Goal: Task Accomplishment & Management: Manage account settings

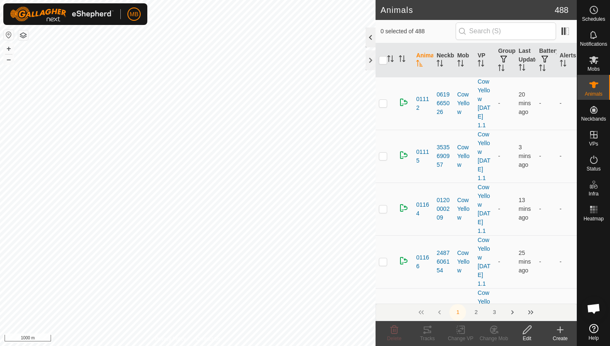
click at [371, 35] on div at bounding box center [371, 37] width 10 height 20
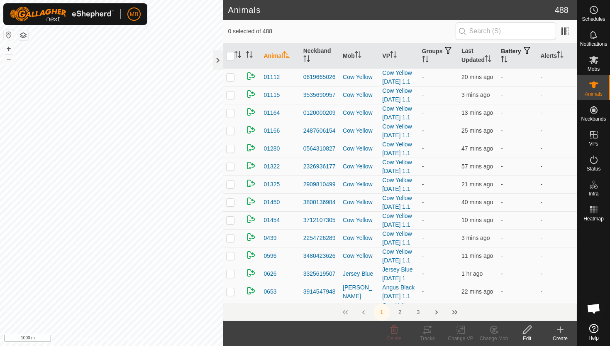
click at [508, 56] on icon "Activate to sort" at bounding box center [504, 59] width 7 height 7
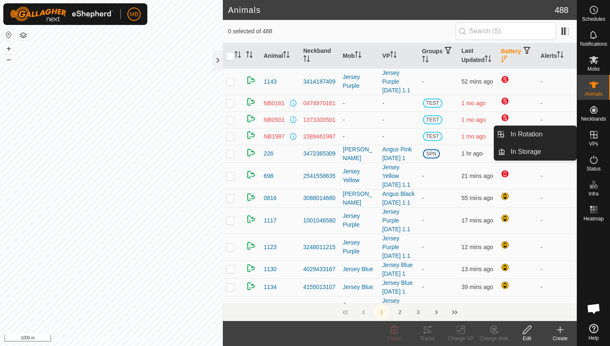
click at [595, 133] on icon at bounding box center [594, 135] width 10 height 10
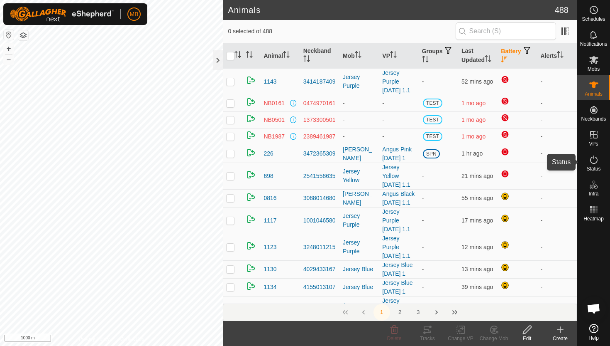
click at [594, 159] on icon at bounding box center [594, 159] width 10 height 10
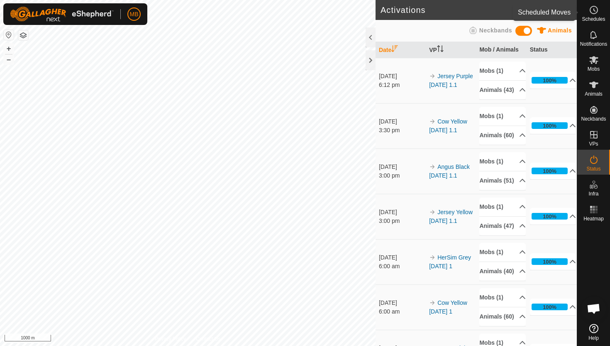
click at [593, 17] on span "Schedules" at bounding box center [593, 19] width 23 height 5
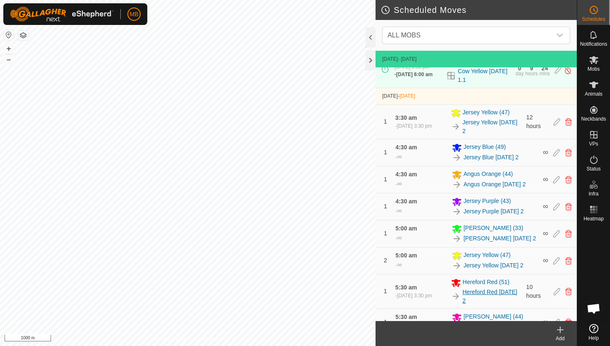
scroll to position [314, 0]
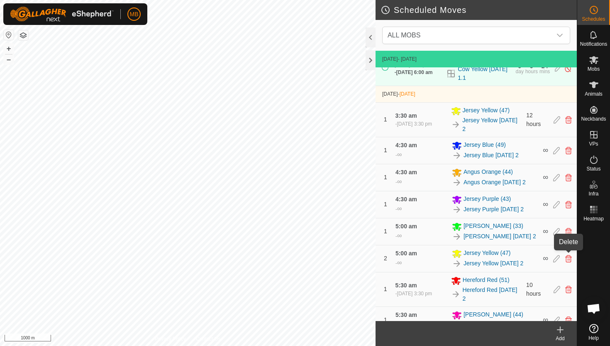
click at [566, 256] on icon at bounding box center [569, 258] width 7 height 7
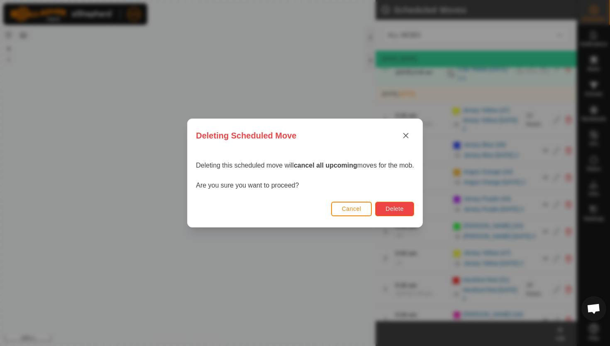
click at [400, 208] on span "Delete" at bounding box center [395, 208] width 18 height 7
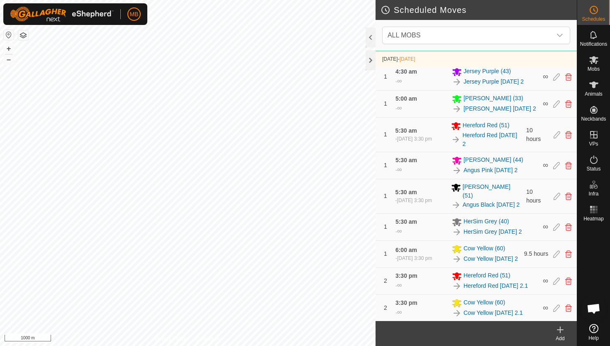
scroll to position [474, 0]
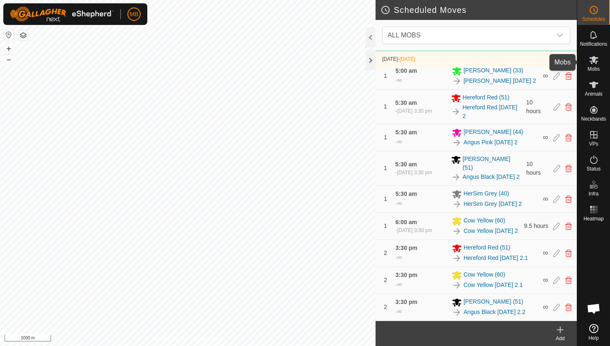
click at [593, 58] on icon at bounding box center [594, 60] width 9 height 8
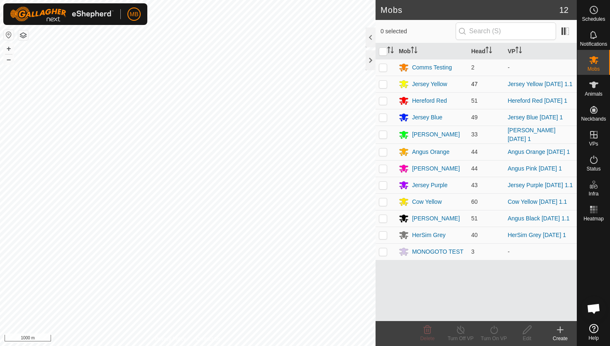
click at [381, 86] on p-checkbox at bounding box center [383, 84] width 8 height 7
checkbox input "true"
click at [493, 329] on icon at bounding box center [494, 329] width 10 height 10
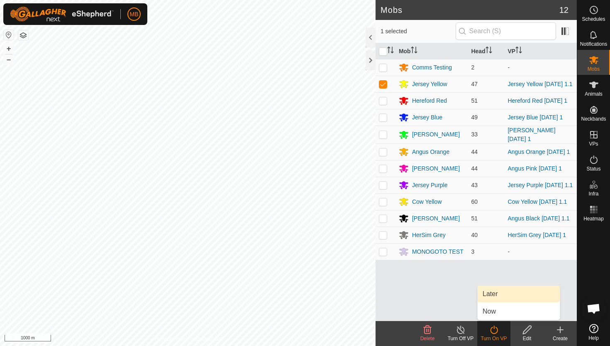
click at [498, 295] on link "Later" at bounding box center [519, 293] width 82 height 17
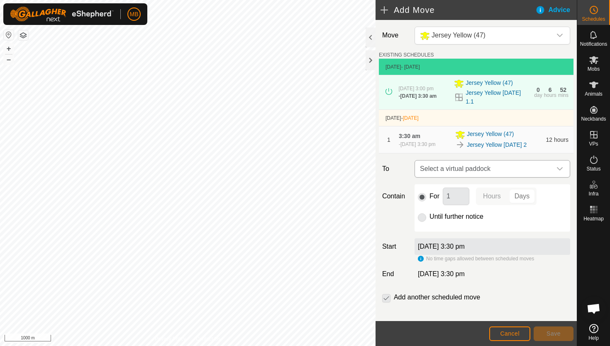
click at [558, 167] on icon "dropdown trigger" at bounding box center [560, 168] width 7 height 7
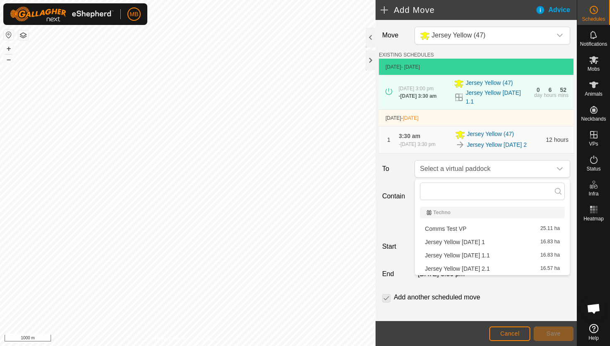
click at [487, 269] on li "Jersey Yellow Tuesday 2.1 16.57 ha" at bounding box center [492, 268] width 145 height 12
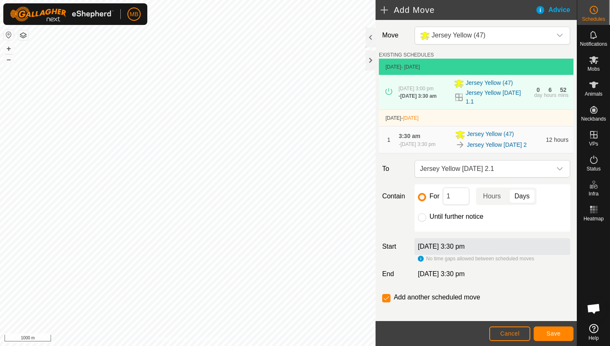
click at [444, 215] on label "Until further notice" at bounding box center [457, 216] width 54 height 7
click at [426, 215] on input "Until further notice" at bounding box center [422, 217] width 8 height 8
radio input "true"
checkbox input "false"
click at [562, 331] on button "Save" at bounding box center [554, 333] width 40 height 15
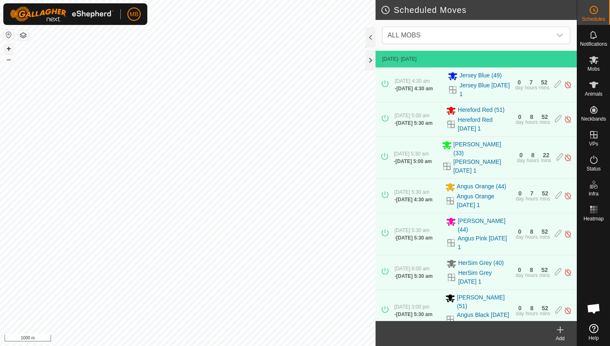
click at [9, 50] on button "+" at bounding box center [9, 49] width 10 height 10
click at [10, 47] on button "+" at bounding box center [9, 49] width 10 height 10
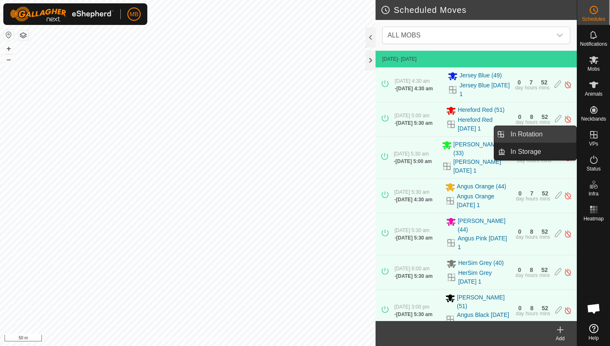
click at [543, 136] on link "In Rotation" at bounding box center [541, 134] width 71 height 17
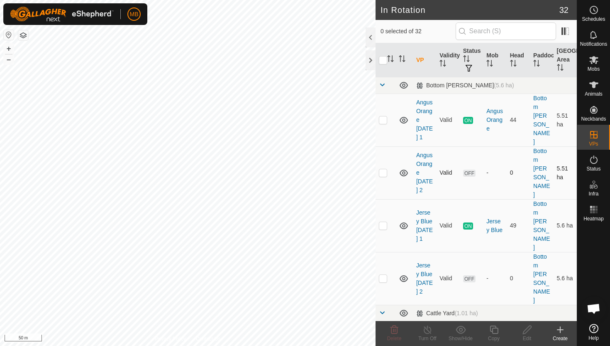
click at [386, 169] on p-checkbox at bounding box center [383, 172] width 8 height 7
checkbox input "true"
click at [494, 330] on icon at bounding box center [494, 329] width 10 height 10
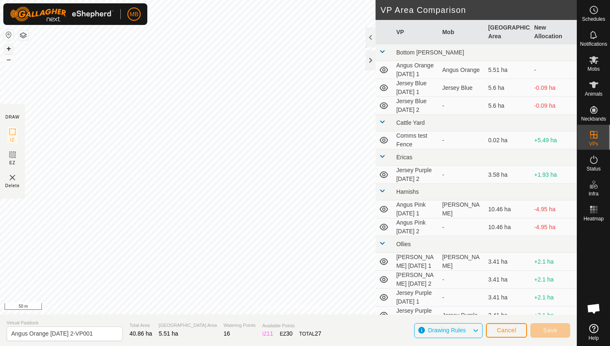
click at [9, 45] on button "+" at bounding box center [9, 49] width 10 height 10
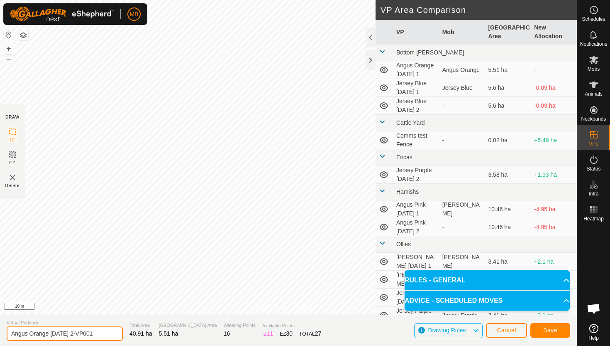
click at [100, 334] on input "Angus Orange Tuesday 2-VP001" at bounding box center [65, 333] width 116 height 15
type input "Angus Orange [DATE] 3"
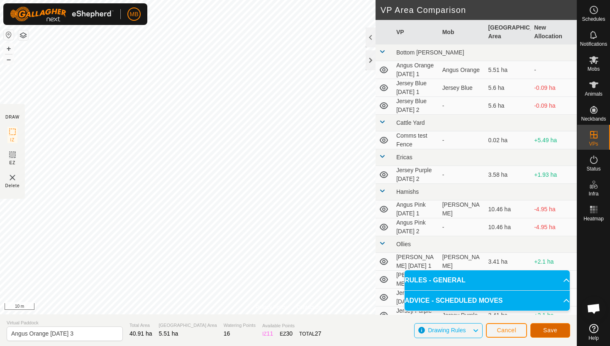
click at [544, 330] on span "Save" at bounding box center [551, 329] width 14 height 7
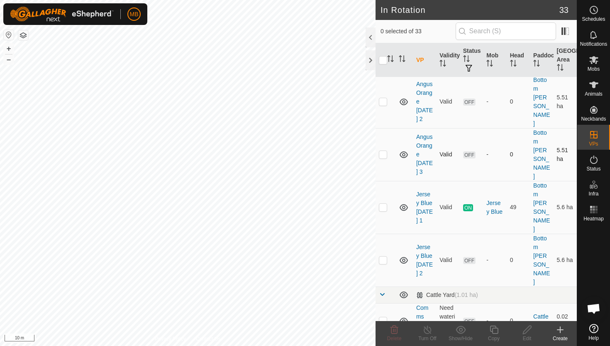
scroll to position [80, 0]
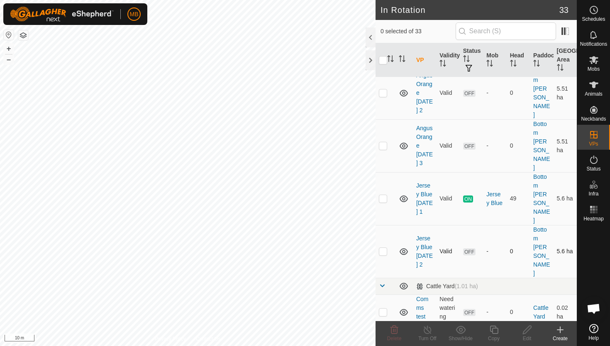
click at [385, 248] on p-checkbox at bounding box center [383, 251] width 8 height 7
checkbox input "true"
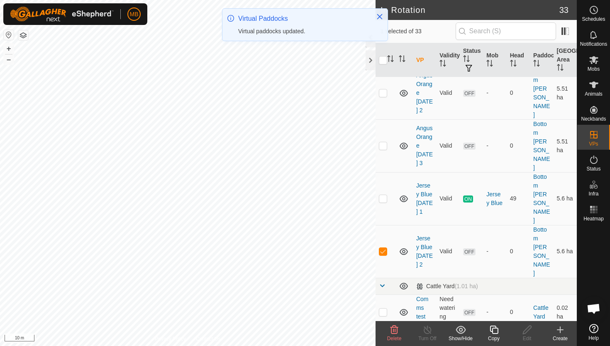
click at [495, 326] on icon at bounding box center [494, 329] width 8 height 8
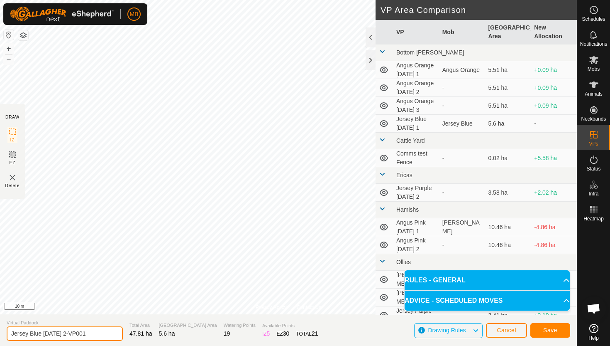
click at [96, 333] on input "Jersey Blue Tuesday 2-VP001" at bounding box center [65, 333] width 116 height 15
type input "Jersey Blue [DATE] 3"
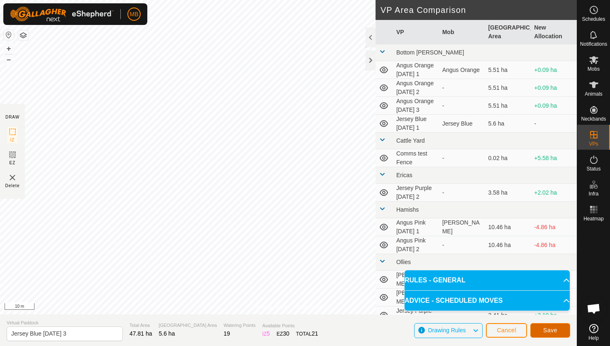
click at [545, 326] on span "Save" at bounding box center [551, 329] width 14 height 7
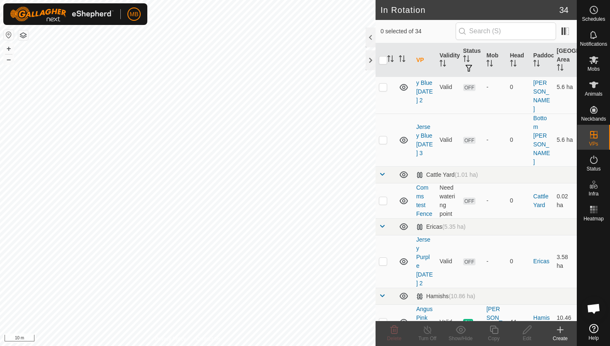
scroll to position [245, 0]
click at [384, 257] on p-checkbox at bounding box center [383, 260] width 8 height 7
checkbox input "true"
click at [493, 331] on icon at bounding box center [494, 329] width 10 height 10
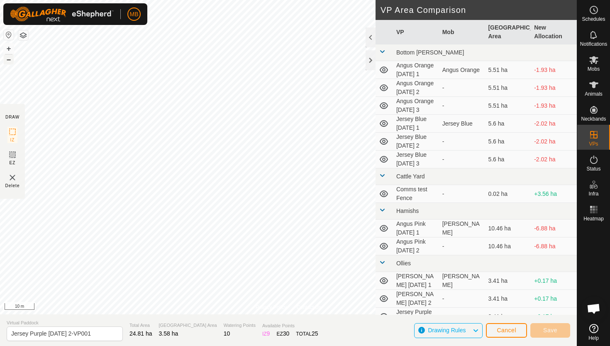
click at [9, 59] on button "–" at bounding box center [9, 59] width 10 height 10
click at [10, 47] on button "+" at bounding box center [9, 49] width 10 height 10
click at [9, 48] on button "+" at bounding box center [9, 49] width 10 height 10
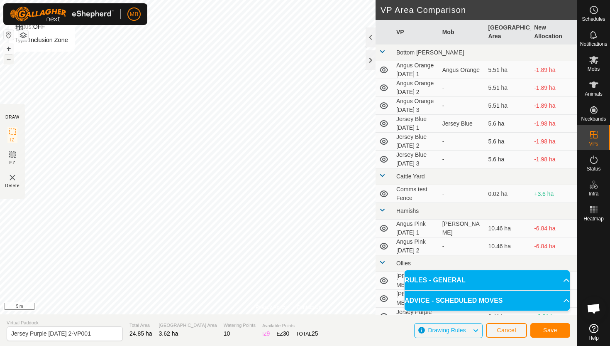
click at [7, 60] on button "–" at bounding box center [9, 59] width 10 height 10
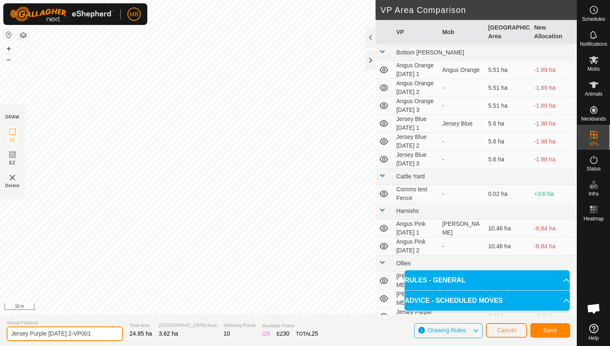
click at [102, 333] on input "Jersey Purple Tuesday 2-VP001" at bounding box center [65, 333] width 116 height 15
type input "Jersey Purple [DATE] 3"
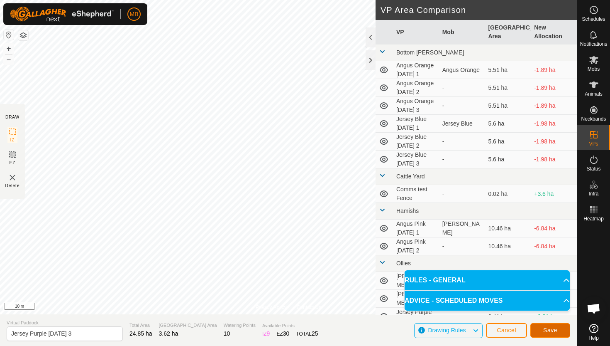
click at [549, 330] on span "Save" at bounding box center [551, 329] width 14 height 7
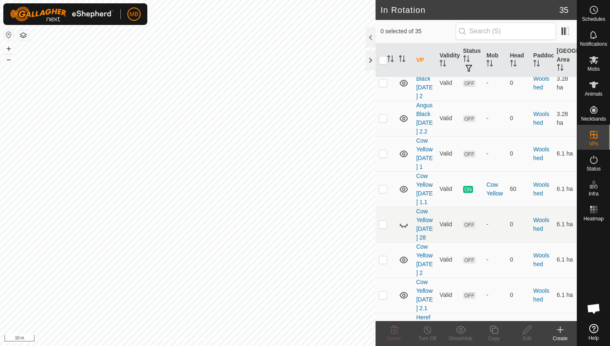
scroll to position [1149, 0]
click at [384, 291] on p-checkbox at bounding box center [383, 294] width 8 height 7
checkbox input "true"
click at [495, 330] on icon at bounding box center [494, 329] width 10 height 10
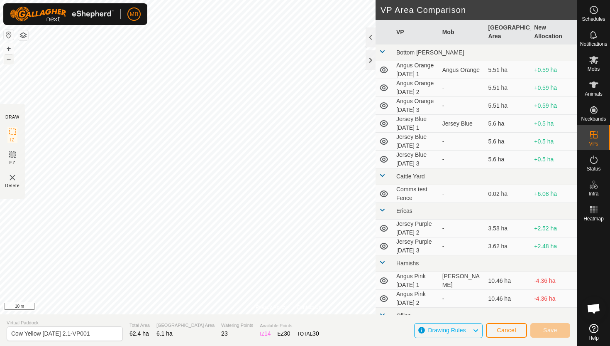
click at [9, 59] on button "–" at bounding box center [9, 59] width 10 height 10
click at [9, 48] on button "+" at bounding box center [9, 49] width 10 height 10
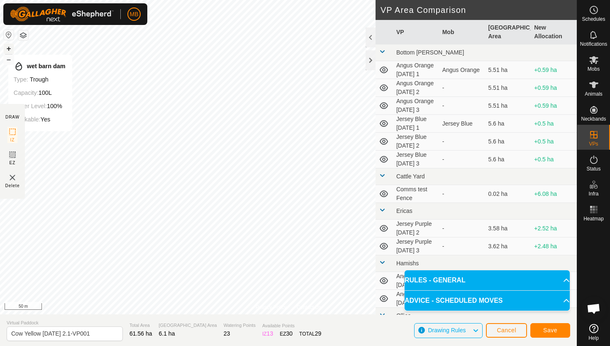
click at [8, 46] on button "+" at bounding box center [9, 49] width 10 height 10
click at [7, 59] on button "–" at bounding box center [9, 59] width 10 height 10
click at [7, 50] on button "+" at bounding box center [9, 49] width 10 height 10
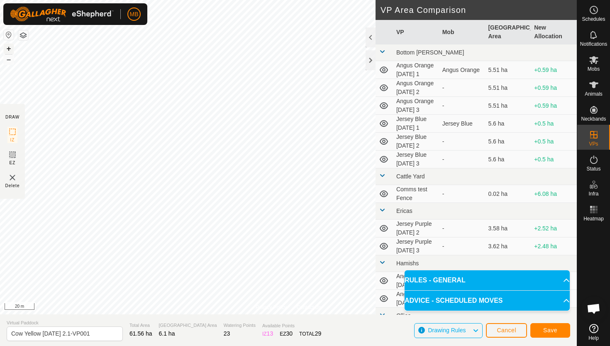
click at [7, 50] on button "+" at bounding box center [9, 49] width 10 height 10
click at [6, 50] on button "+" at bounding box center [9, 49] width 10 height 10
click at [270, 0] on html "MB Schedules Notifications Mobs Animals Neckbands VPs Status Infra Heatmap Help…" at bounding box center [305, 173] width 610 height 346
click at [311, 0] on html "MB Schedules Notifications Mobs Animals Neckbands VPs Status Infra Heatmap Help…" at bounding box center [305, 173] width 610 height 346
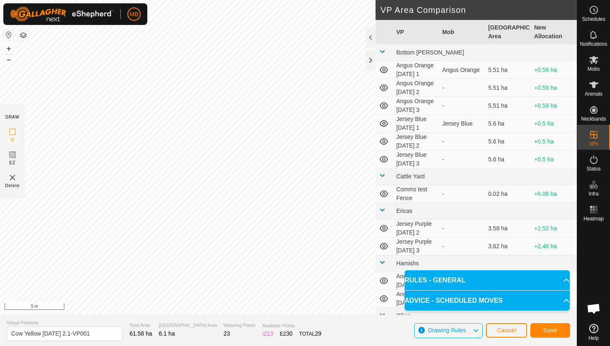
click at [301, 0] on html "MB Schedules Notifications Mobs Animals Neckbands VPs Status Infra Heatmap Help…" at bounding box center [305, 173] width 610 height 346
click at [97, 332] on input "Cow Yellow Tuesday 2.1-VP001" at bounding box center [65, 333] width 116 height 15
type input "Cow Yellow [DATE] 3"
click at [551, 327] on span "Save" at bounding box center [551, 329] width 14 height 7
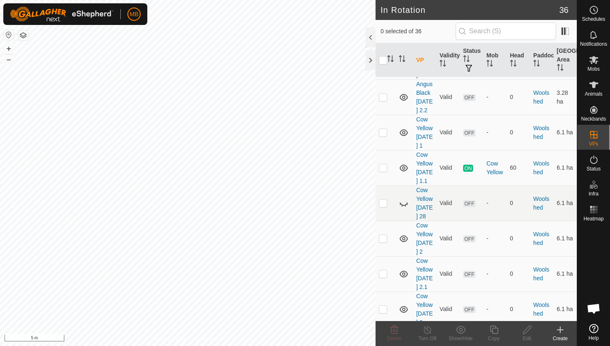
scroll to position [1167, 0]
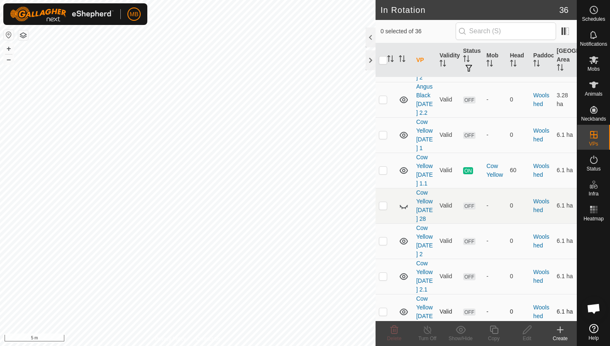
click at [382, 308] on p-checkbox at bounding box center [383, 311] width 8 height 7
checkbox input "true"
click at [493, 331] on icon at bounding box center [494, 329] width 10 height 10
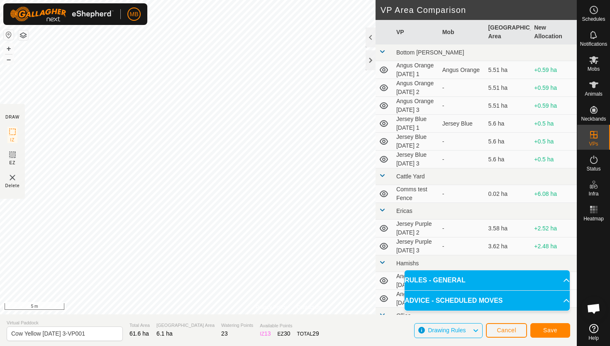
click at [248, 317] on div "Privacy Policy Contact Us Status: OFF Type: Inclusion Zone + – ⇧ i 5 m DRAW IZ …" at bounding box center [288, 173] width 577 height 346
click at [267, 305] on div "Privacy Policy Contact Us Status: OFF Type: Inclusion Zone + – ⇧ i 5 m" at bounding box center [288, 157] width 577 height 314
click at [264, 309] on div "Privacy Policy Contact Us Status: OFF Type: Inclusion Zone + – ⇧ i 5 m" at bounding box center [288, 157] width 577 height 314
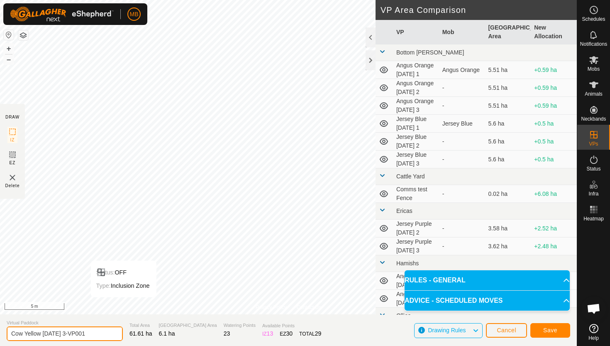
click at [101, 332] on input "Cow Yellow Wednesday 3-VP001" at bounding box center [65, 333] width 116 height 15
type input "Cow Yellow [DATE] 3.1"
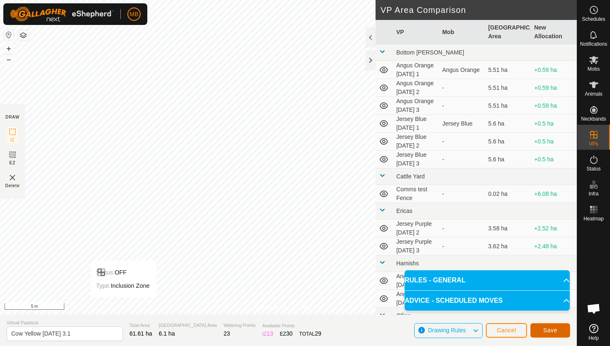
click at [542, 326] on button "Save" at bounding box center [551, 330] width 40 height 15
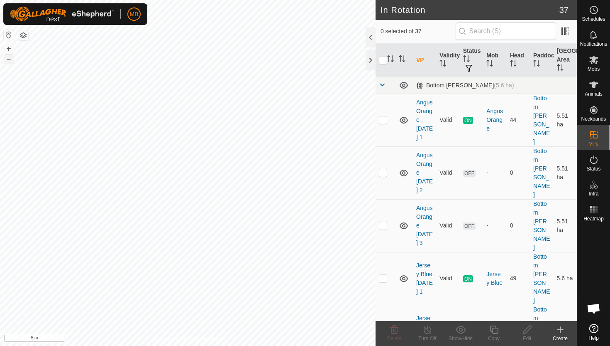
click at [8, 58] on button "–" at bounding box center [9, 59] width 10 height 10
click at [8, 60] on button "–" at bounding box center [9, 59] width 10 height 10
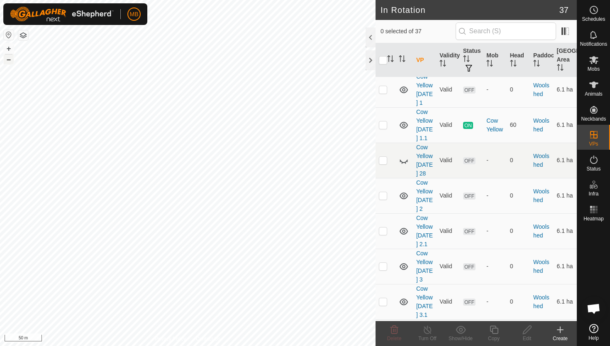
scroll to position [1211, 0]
click at [383, 299] on p-checkbox at bounding box center [383, 302] width 8 height 7
checkbox input "true"
click at [496, 328] on icon at bounding box center [494, 329] width 10 height 10
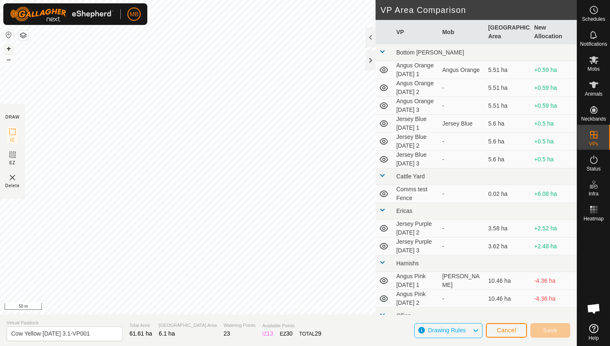
click at [8, 47] on button "+" at bounding box center [9, 49] width 10 height 10
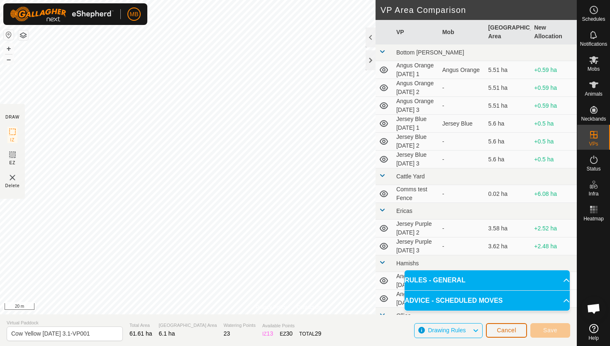
click at [501, 333] on button "Cancel" at bounding box center [506, 330] width 41 height 15
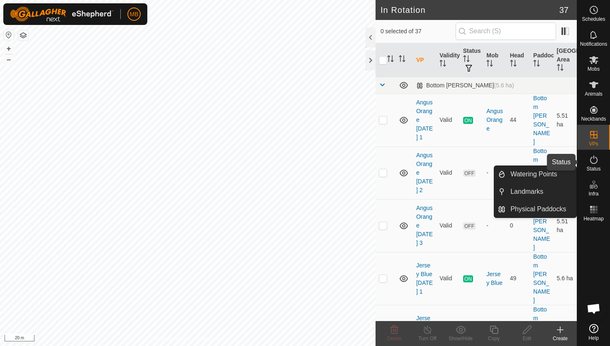
click at [595, 160] on icon at bounding box center [594, 159] width 10 height 10
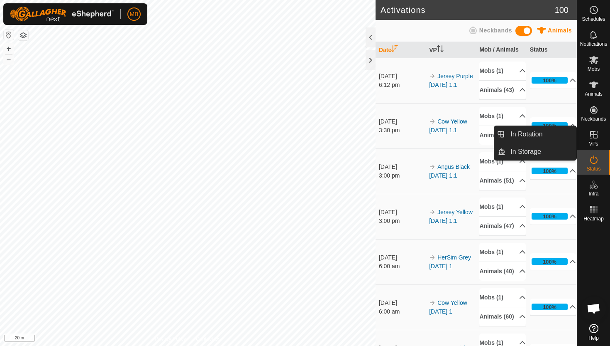
click at [593, 132] on icon at bounding box center [594, 135] width 10 height 10
click at [595, 136] on icon at bounding box center [594, 135] width 10 height 10
click at [544, 134] on link "In Rotation" at bounding box center [541, 134] width 71 height 17
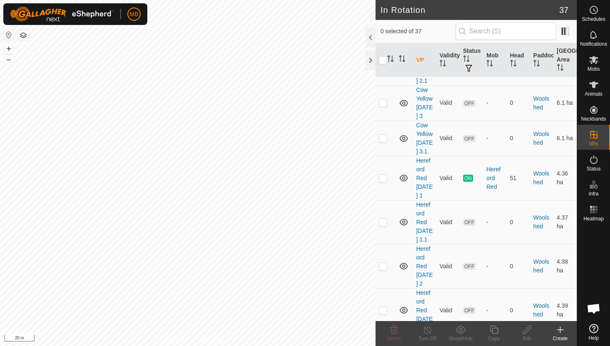
scroll to position [1375, 0]
click at [7, 61] on button "–" at bounding box center [9, 59] width 10 height 10
click at [10, 48] on button "+" at bounding box center [9, 49] width 10 height 10
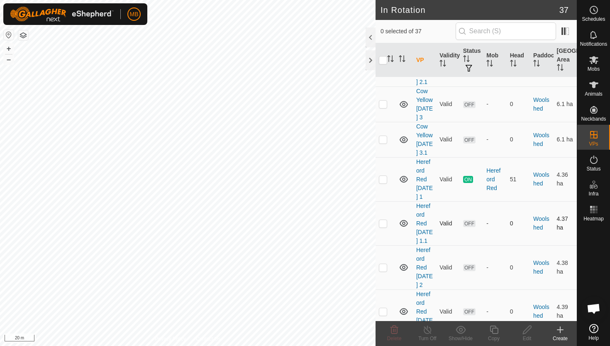
click at [383, 220] on p-checkbox at bounding box center [383, 223] width 8 height 7
checkbox input "true"
click at [591, 61] on icon at bounding box center [594, 60] width 10 height 10
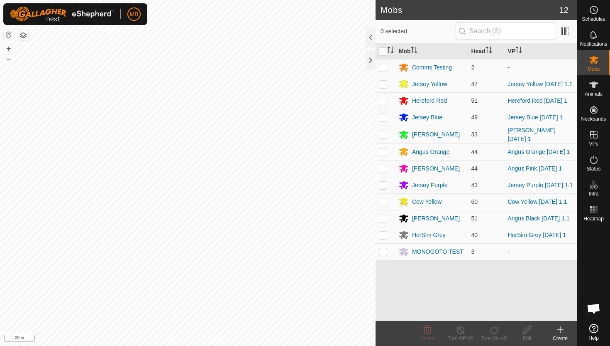
click at [383, 102] on p-checkbox at bounding box center [383, 100] width 8 height 7
checkbox input "true"
click at [493, 327] on icon at bounding box center [494, 329] width 10 height 10
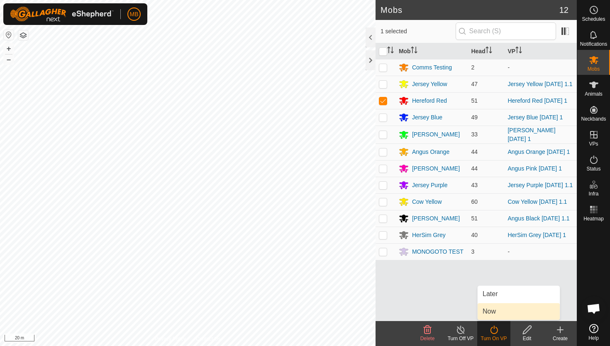
click at [492, 311] on link "Now" at bounding box center [519, 311] width 82 height 17
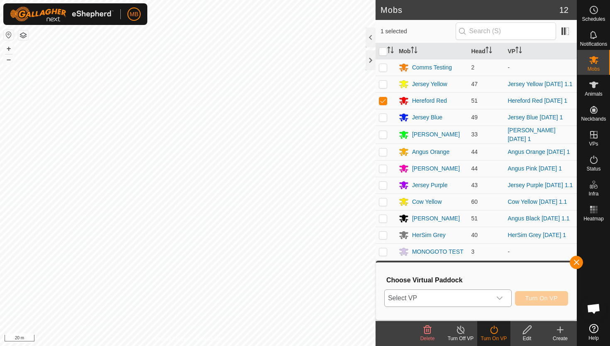
click at [500, 297] on icon "dropdown trigger" at bounding box center [500, 297] width 7 height 7
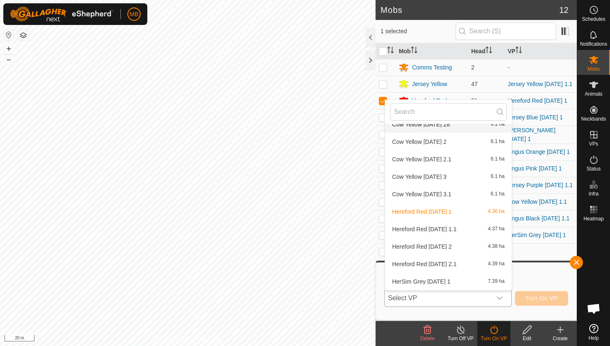
scroll to position [612, 0]
click at [447, 211] on li "Hereford Red [DATE] 1.1 4.37 ha" at bounding box center [448, 211] width 127 height 17
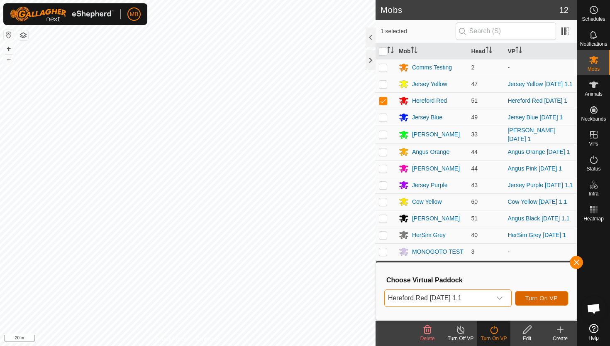
click at [551, 298] on span "Turn On VP" at bounding box center [542, 297] width 32 height 7
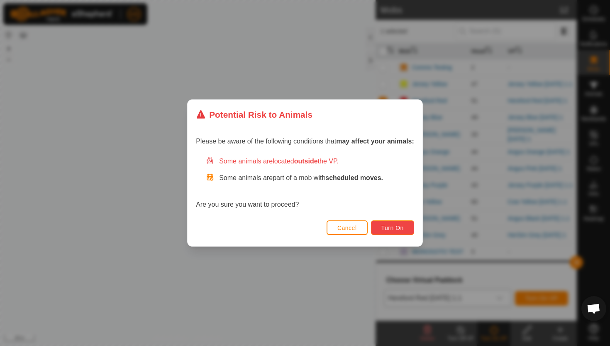
click at [396, 231] on button "Turn On" at bounding box center [392, 227] width 43 height 15
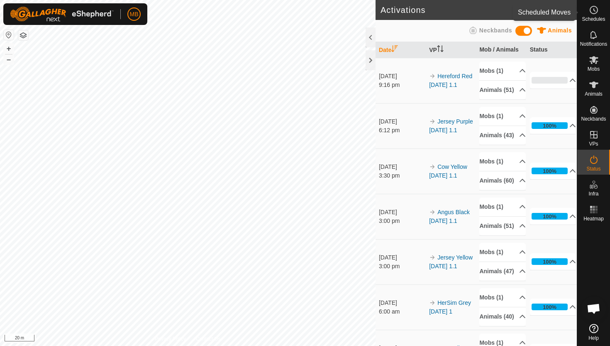
click at [598, 9] on icon at bounding box center [594, 10] width 10 height 10
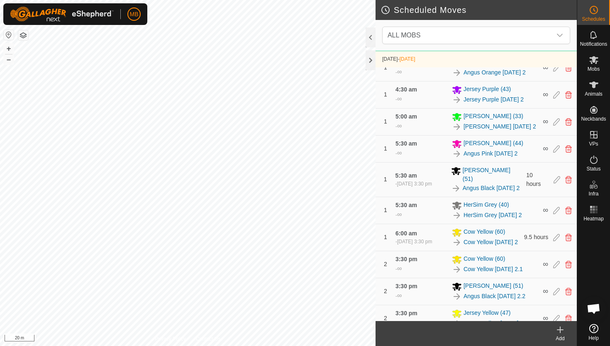
scroll to position [403, 0]
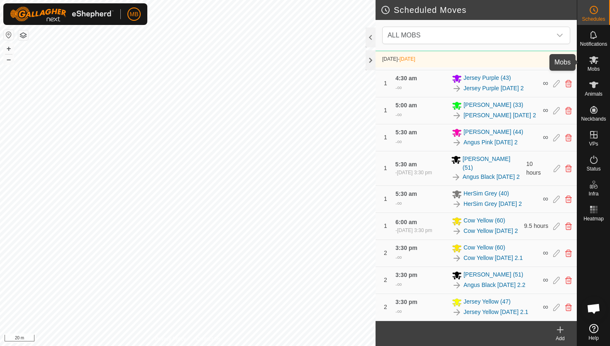
click at [593, 63] on icon at bounding box center [594, 60] width 10 height 10
